Goal: Task Accomplishment & Management: Manage account settings

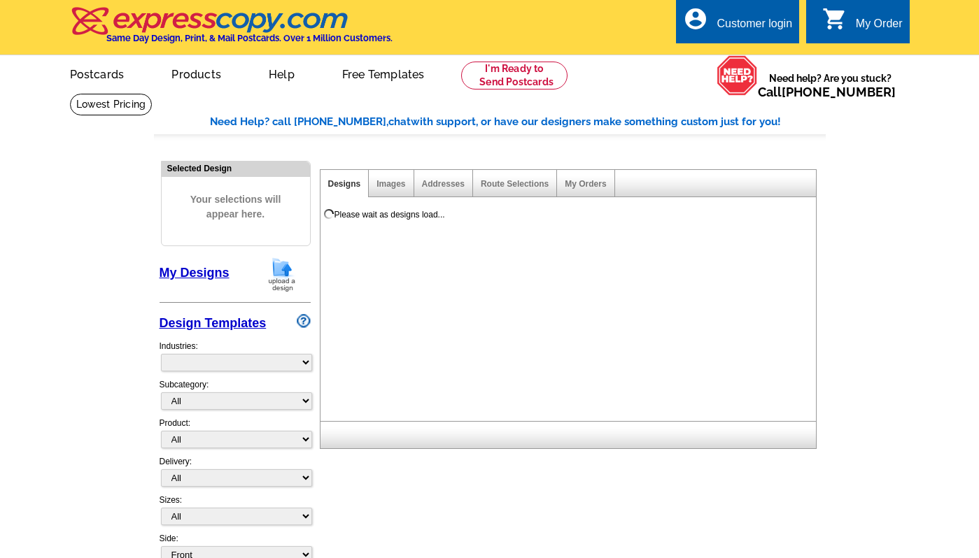
select select "785"
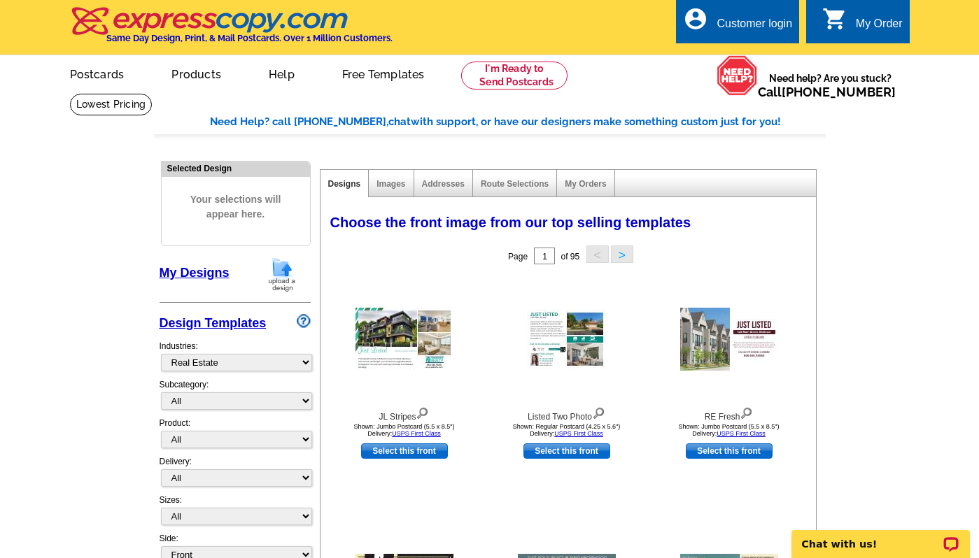
scroll to position [2, 0]
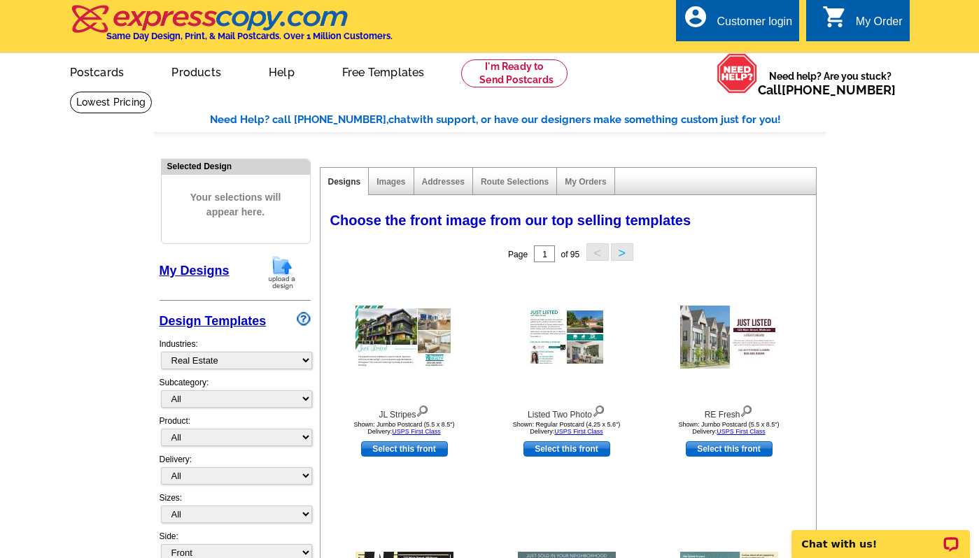
click at [752, 28] on div "Customer login" at bounding box center [754, 25] width 76 height 20
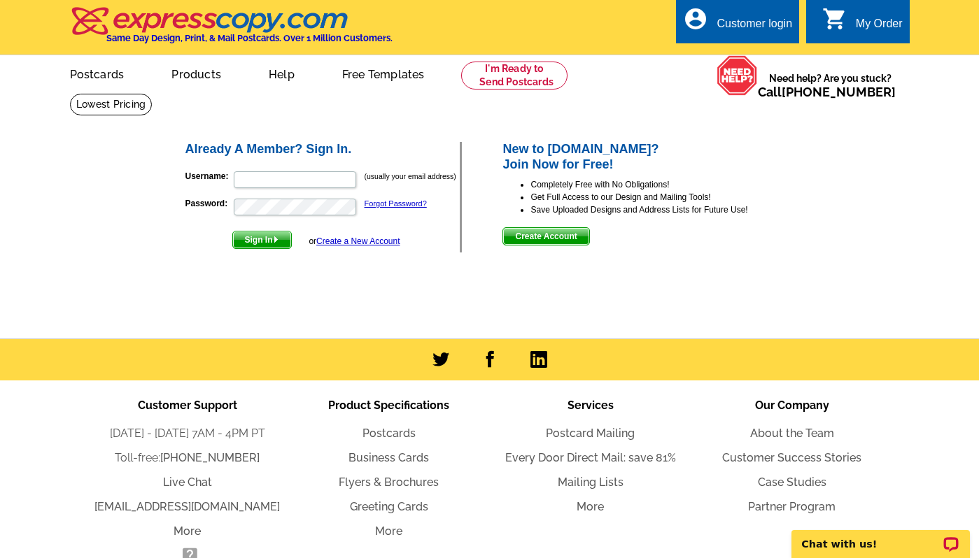
scroll to position [3, 0]
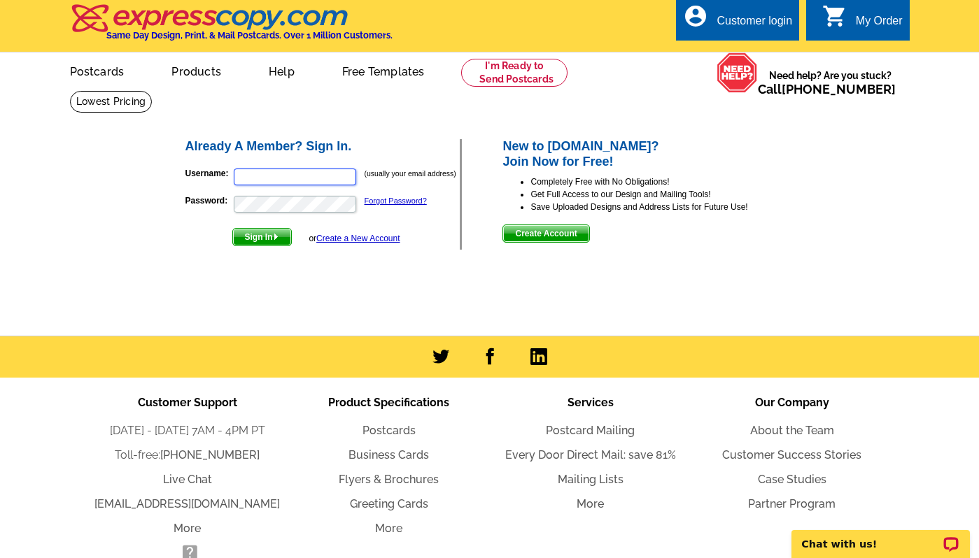
type input "donna@teamlbr.com"
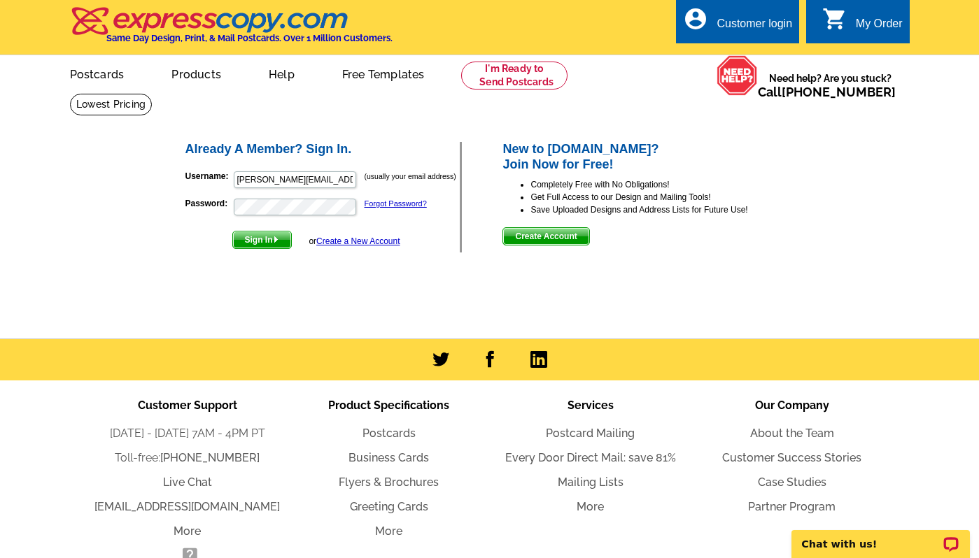
click at [266, 237] on span "Sign In" at bounding box center [262, 240] width 58 height 17
